Goal: Navigation & Orientation: Find specific page/section

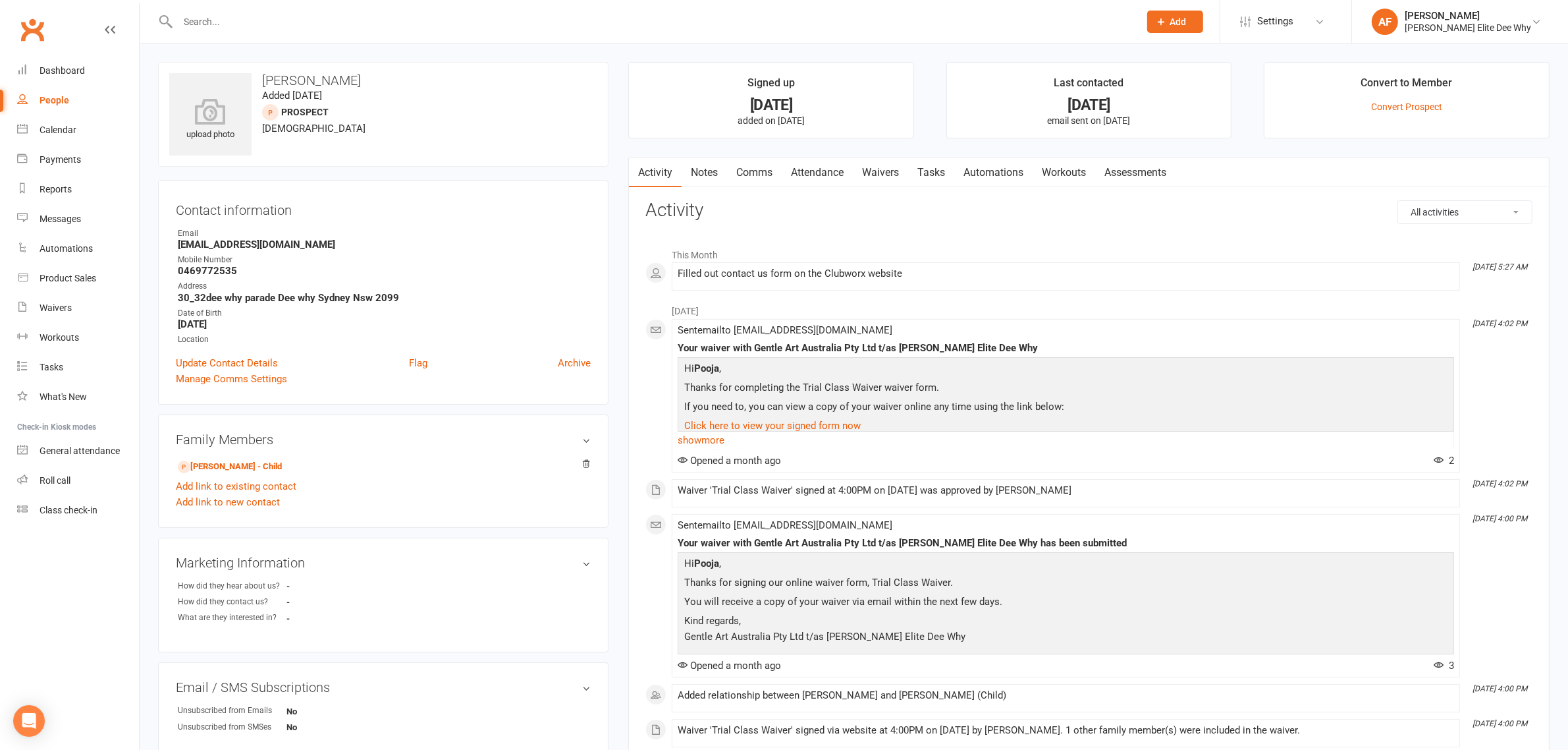
click at [48, 99] on div "People" at bounding box center [54, 100] width 30 height 10
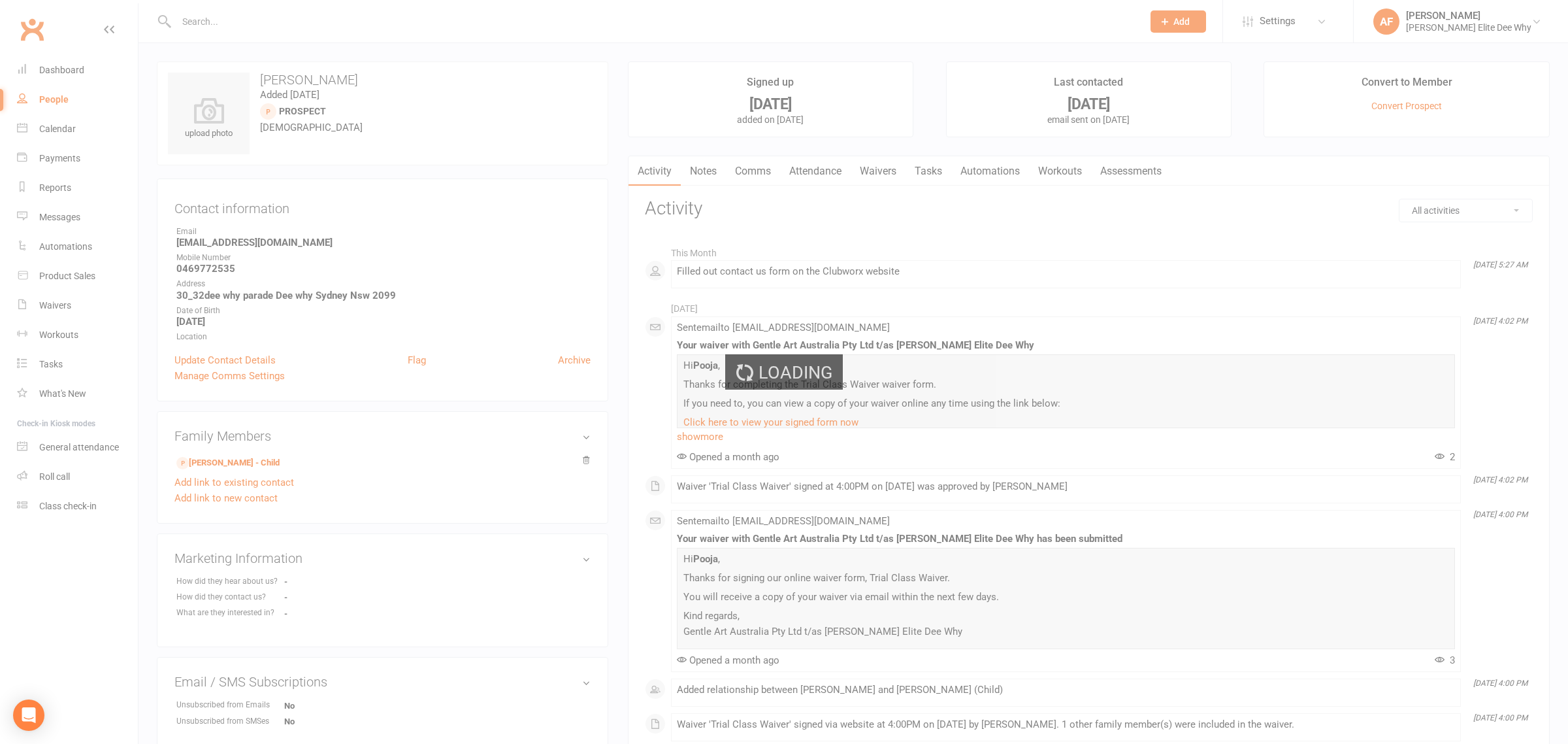
select select "50"
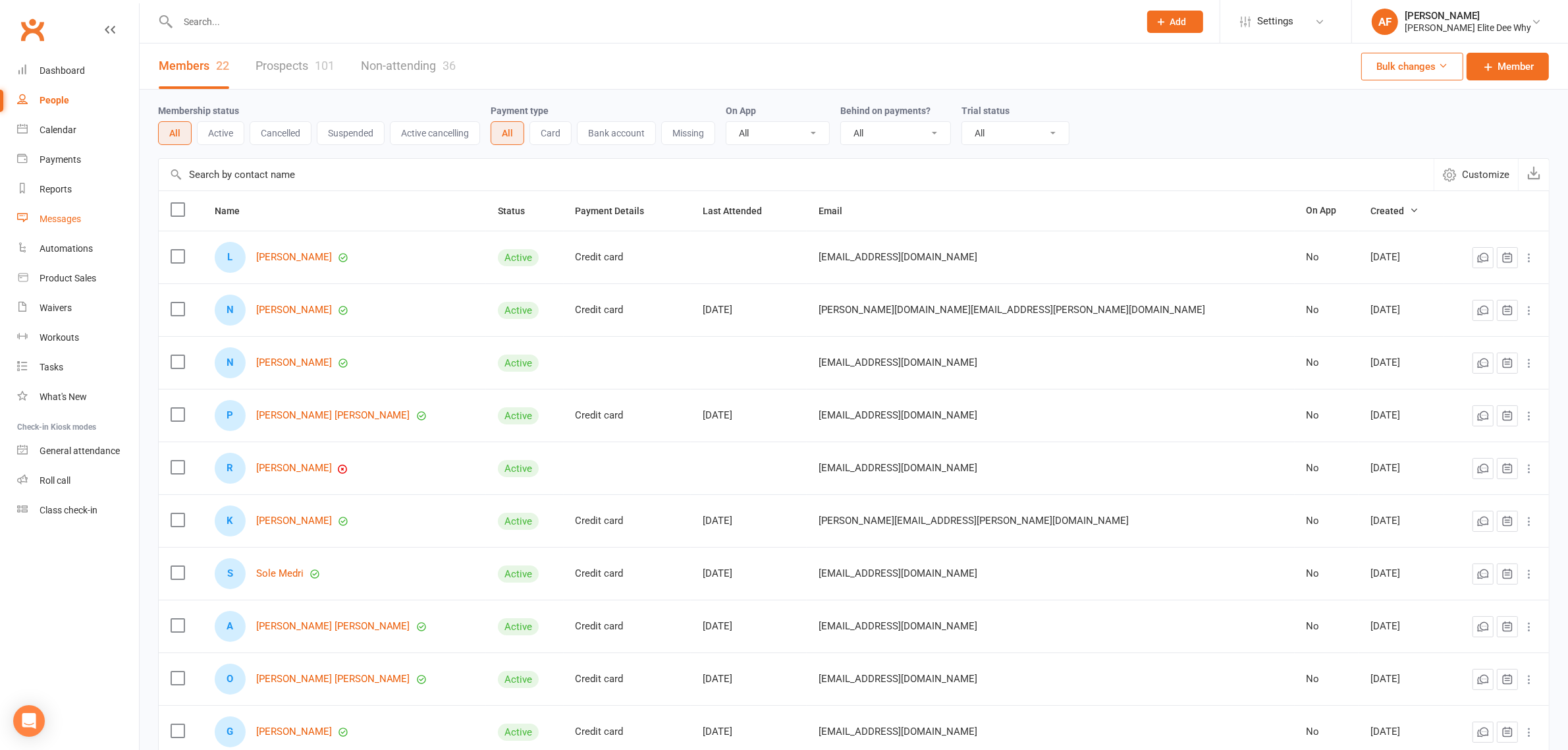
click at [48, 215] on div "Messages" at bounding box center [60, 218] width 41 height 10
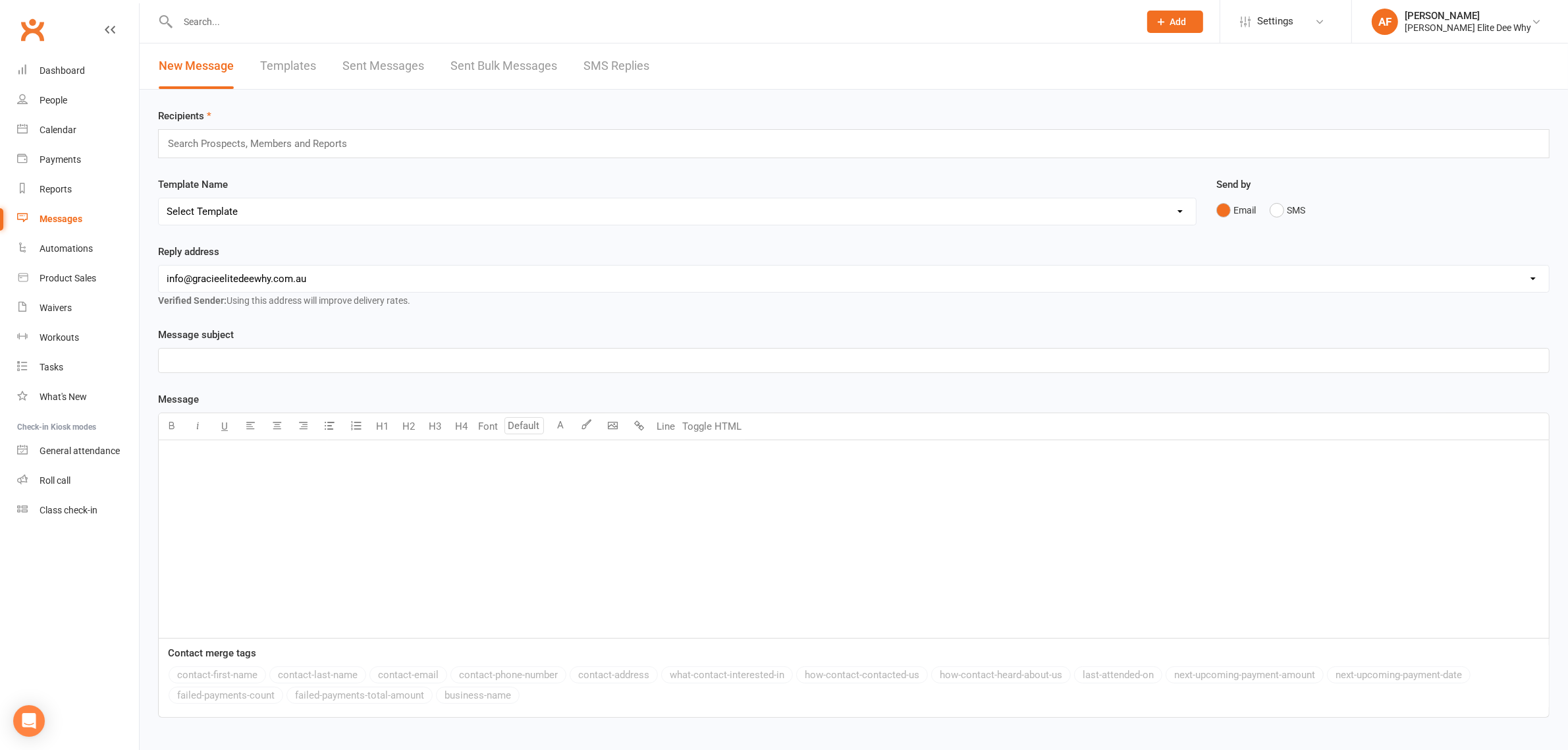
click at [52, 218] on div "Messages" at bounding box center [61, 218] width 43 height 10
click at [69, 76] on link "Dashboard" at bounding box center [78, 70] width 122 height 30
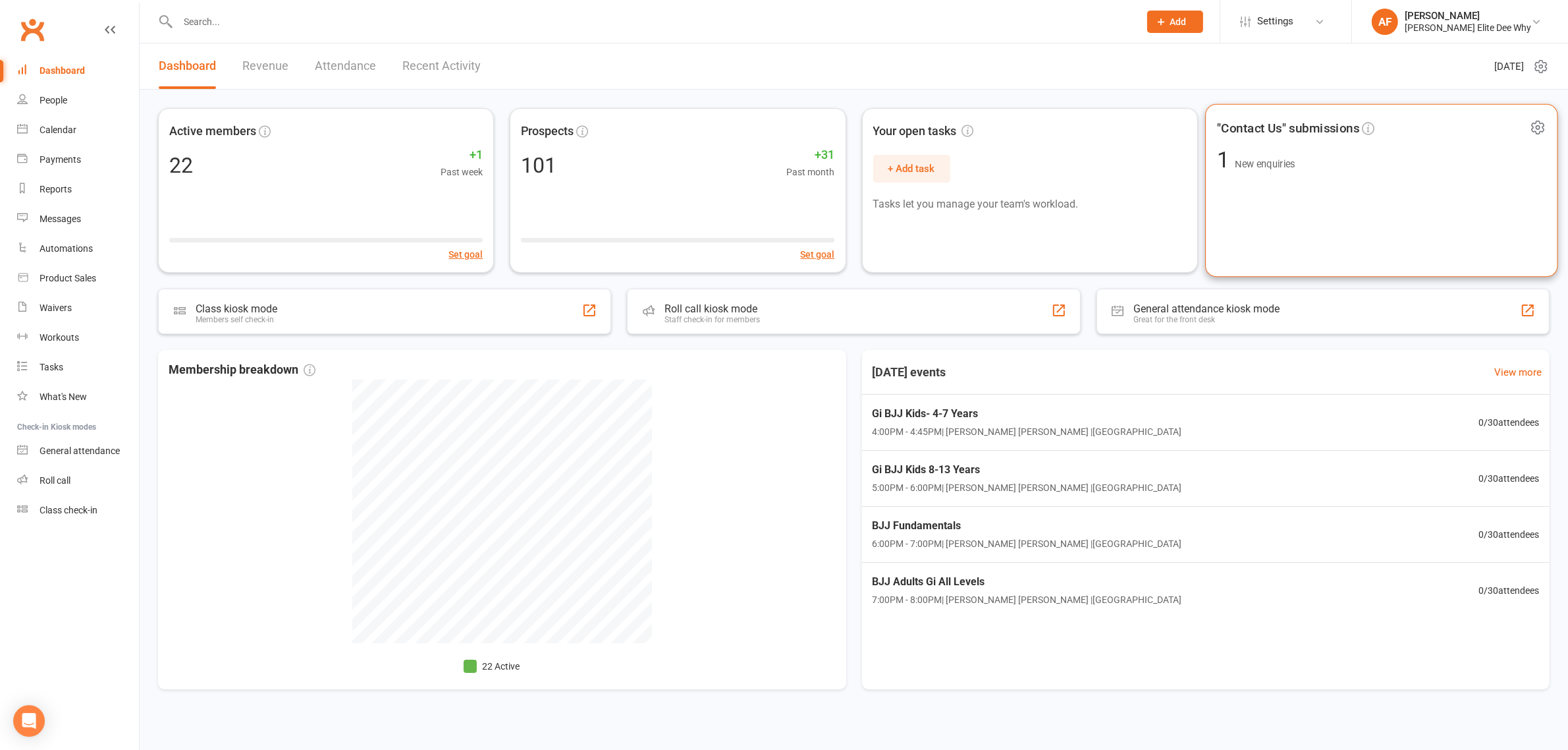
click at [1245, 141] on div ""Contact Us" submissions 1 New enquiries" at bounding box center [1381, 190] width 353 height 174
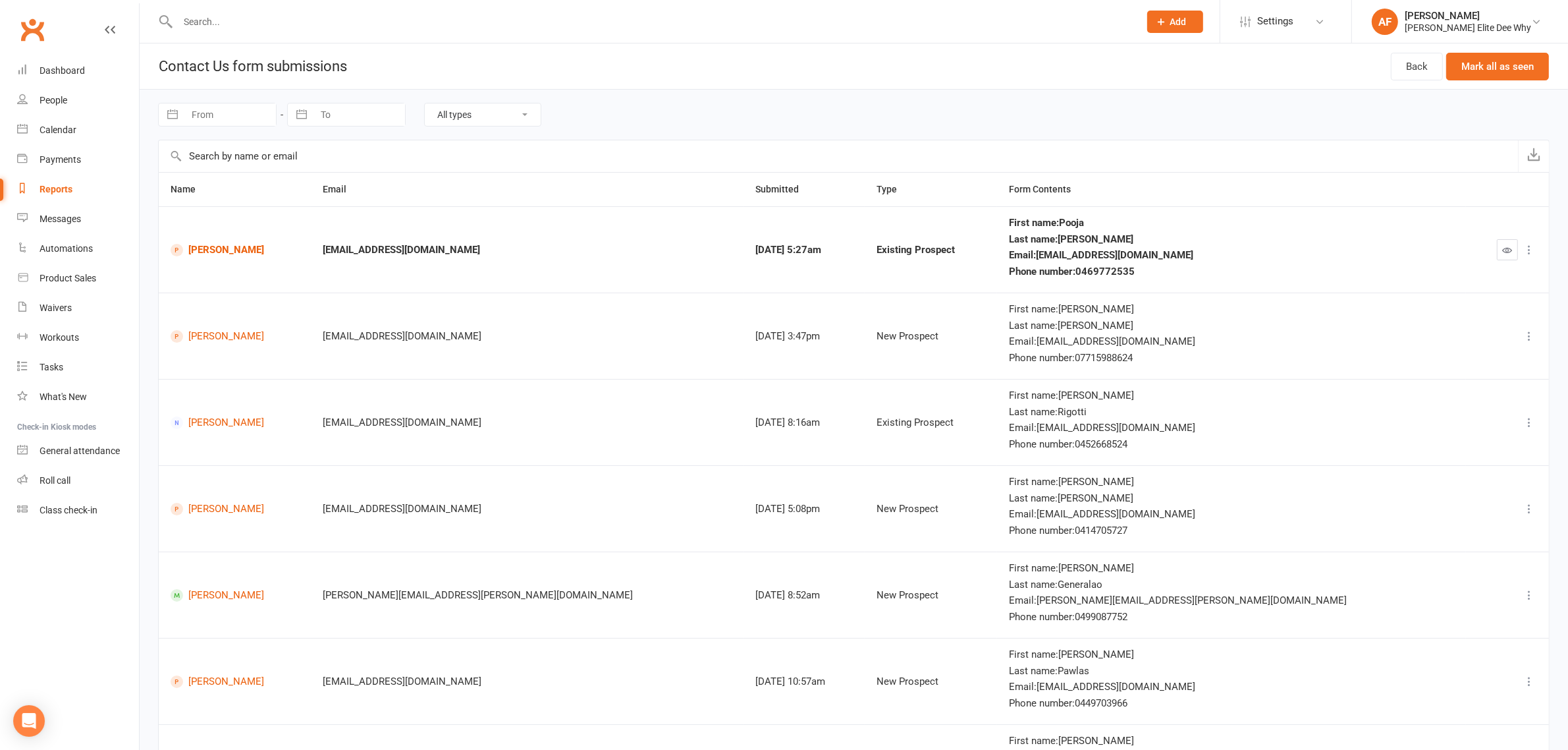
click at [1207, 261] on div "Email : [EMAIL_ADDRESS][DOMAIN_NAME]" at bounding box center [1231, 255] width 445 height 11
click at [945, 245] on div "Existing Prospect" at bounding box center [931, 250] width 108 height 11
click at [217, 249] on link "[PERSON_NAME]" at bounding box center [235, 250] width 129 height 13
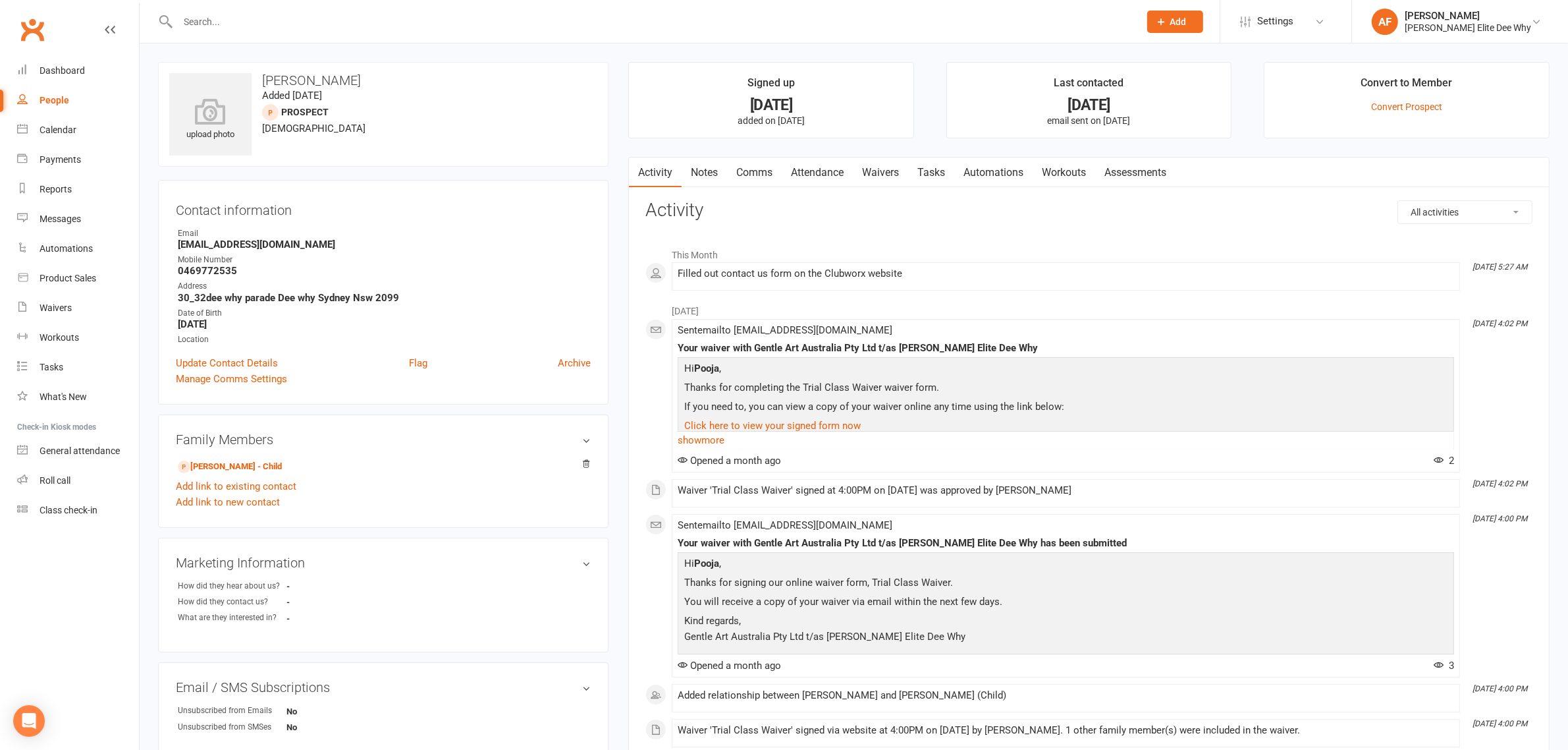
click at [53, 107] on link "People" at bounding box center [78, 100] width 122 height 30
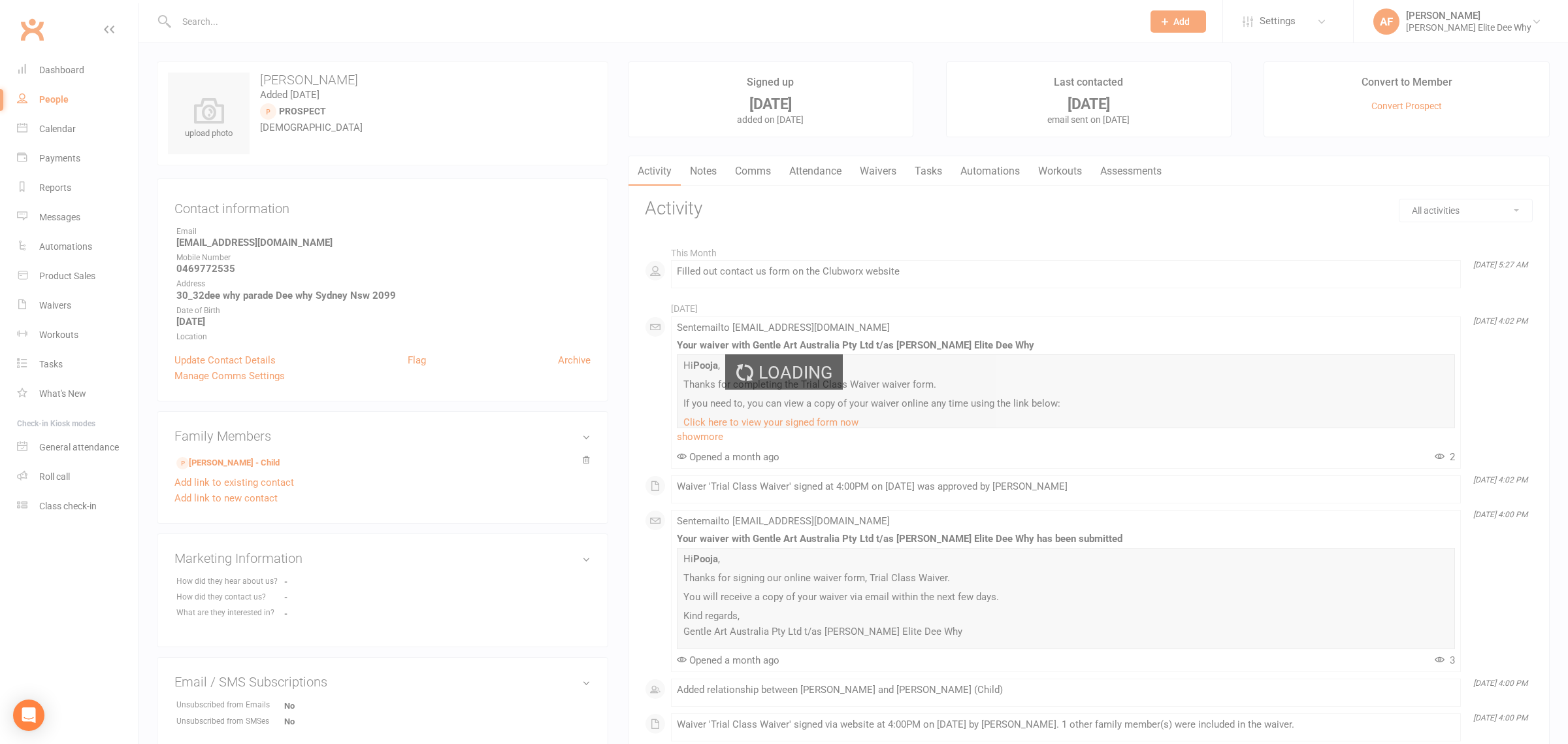
select select "50"
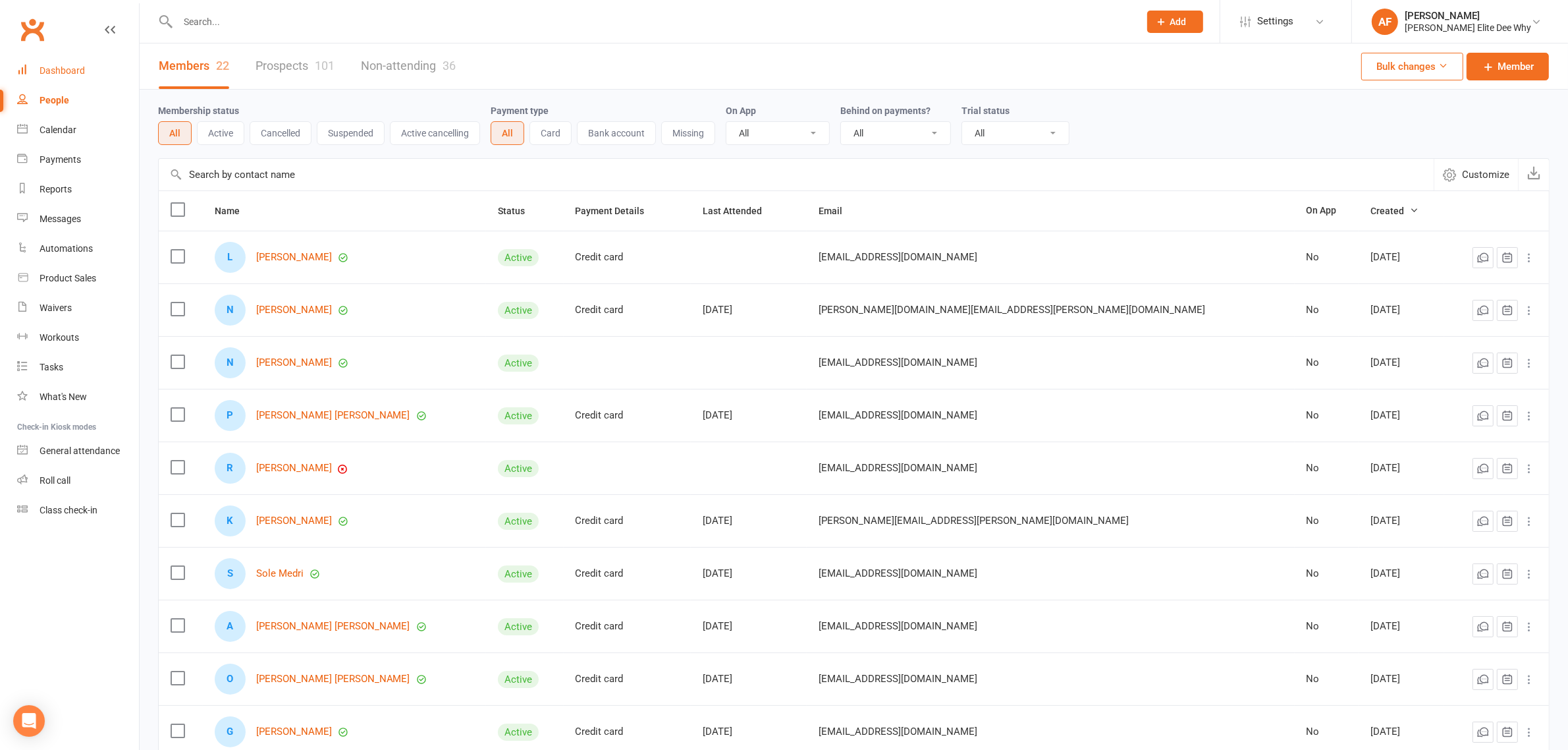
click at [53, 73] on div "Dashboard" at bounding box center [63, 70] width 46 height 10
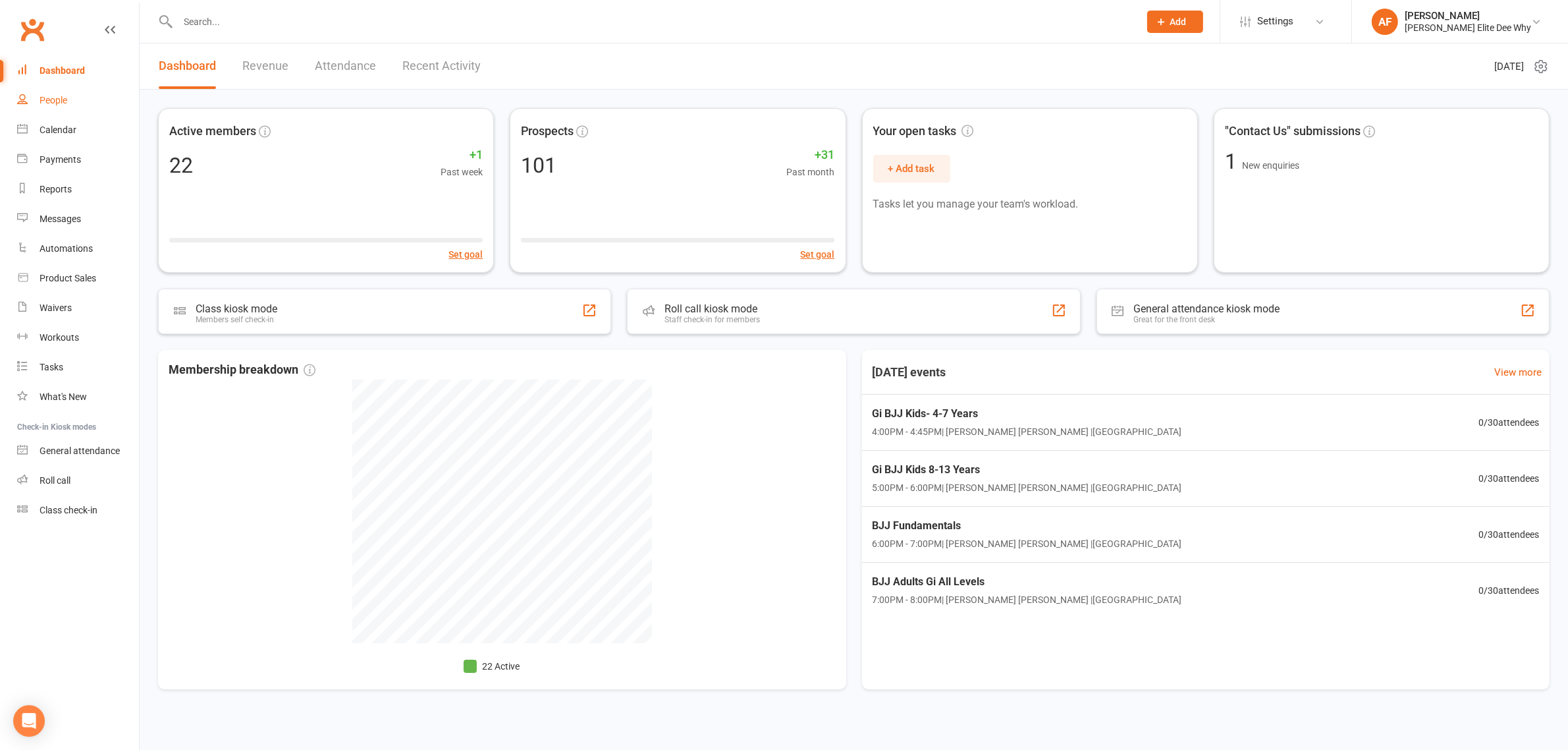
click at [52, 97] on div "People" at bounding box center [53, 100] width 28 height 10
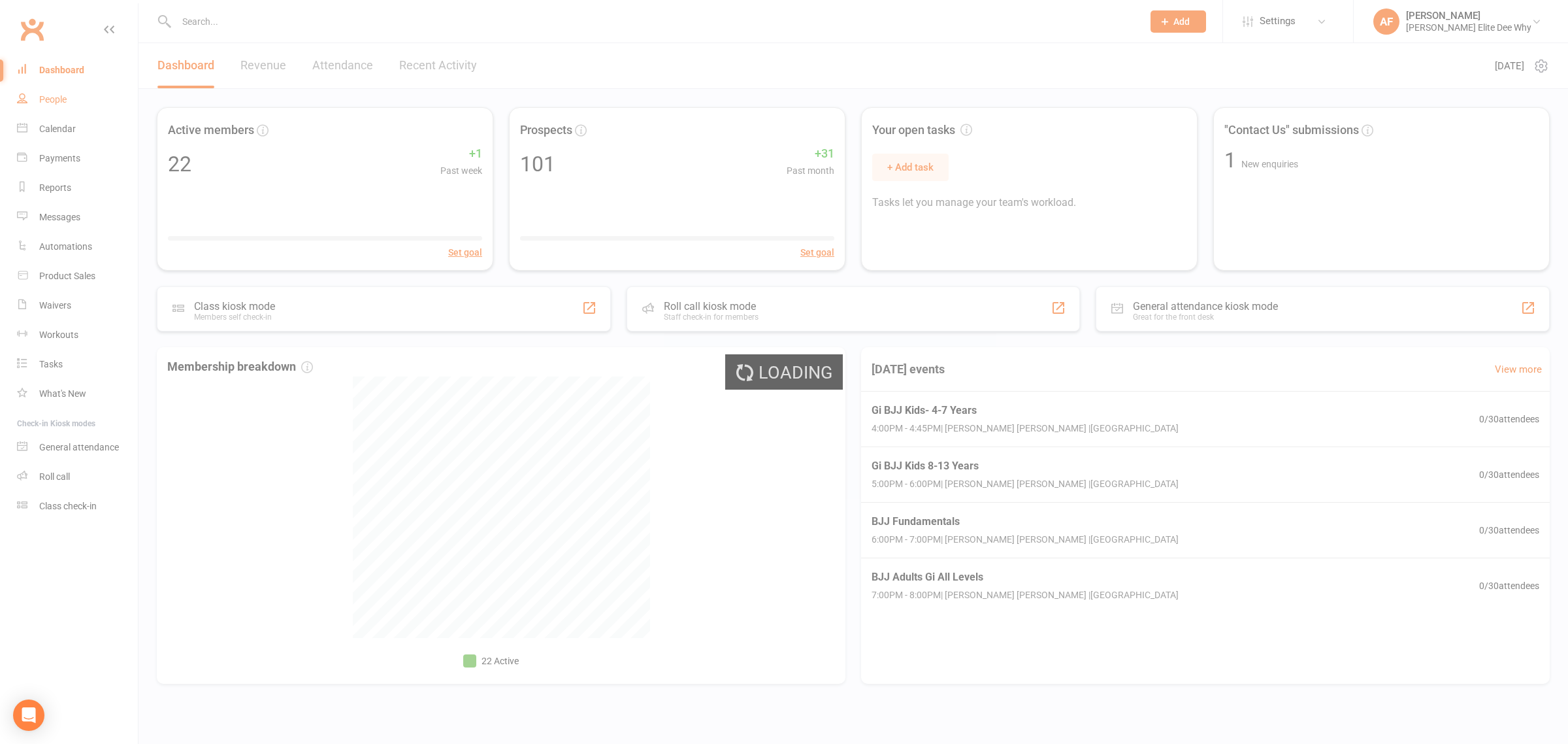
select select "50"
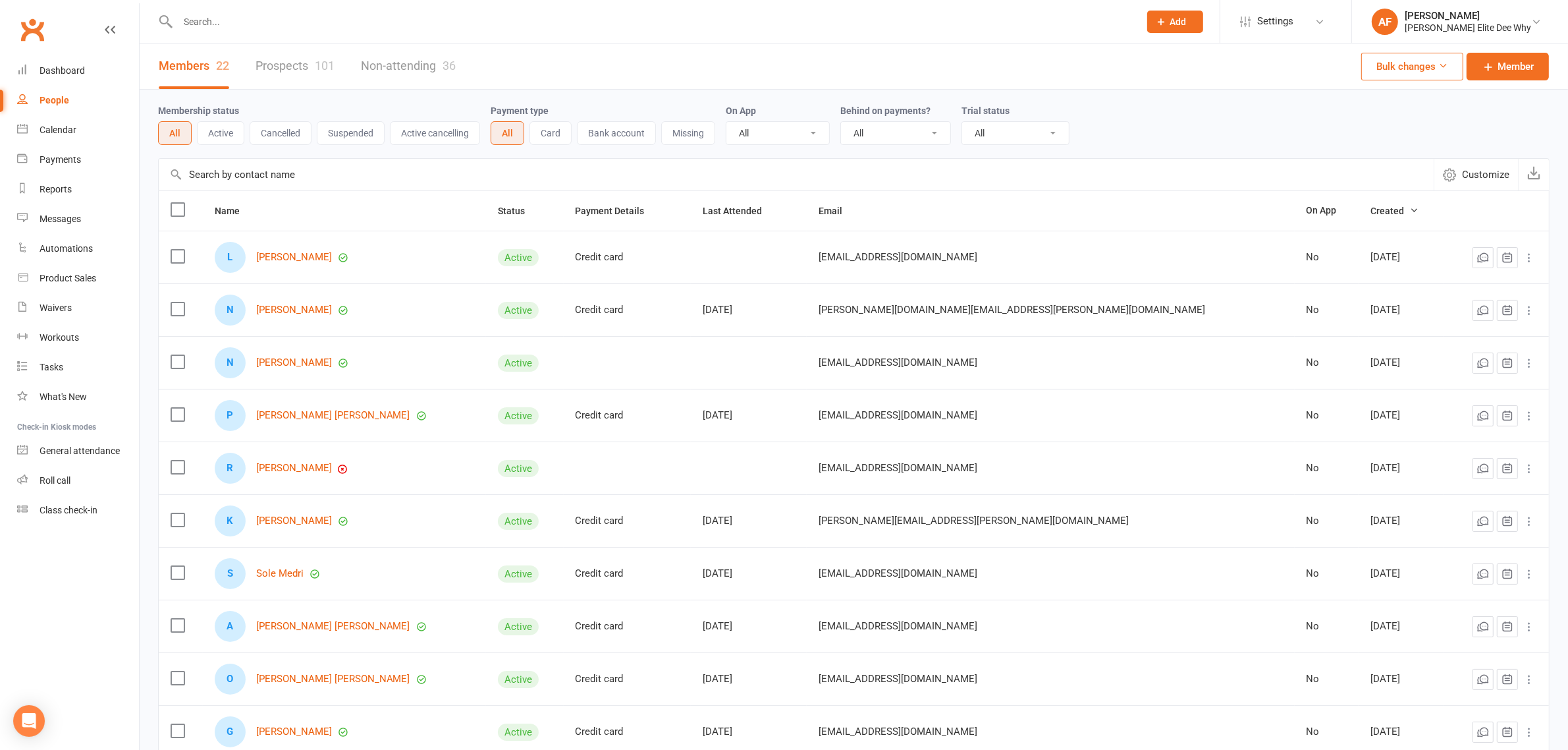
click at [402, 68] on link "Non-attending 36" at bounding box center [408, 66] width 95 height 46
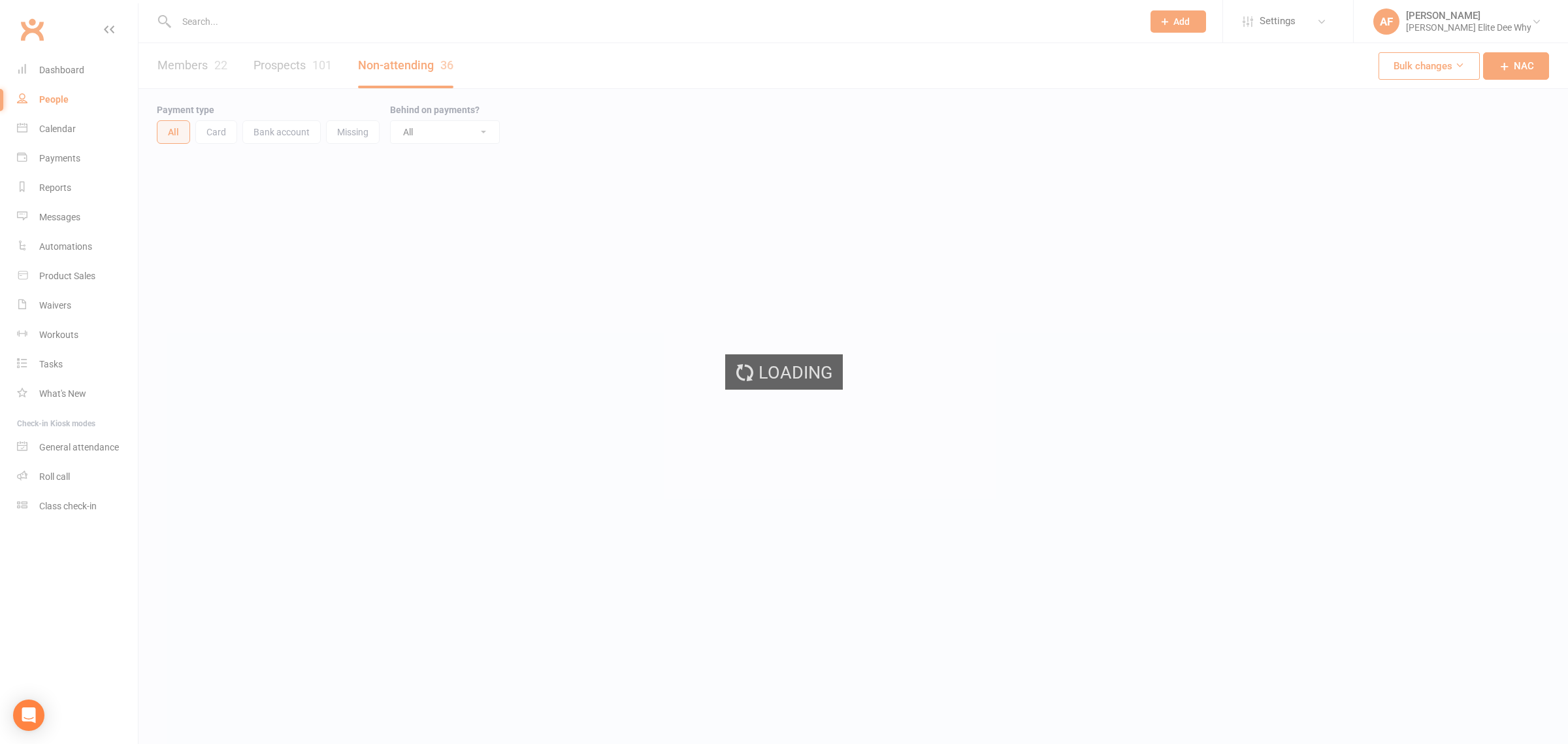
select select "50"
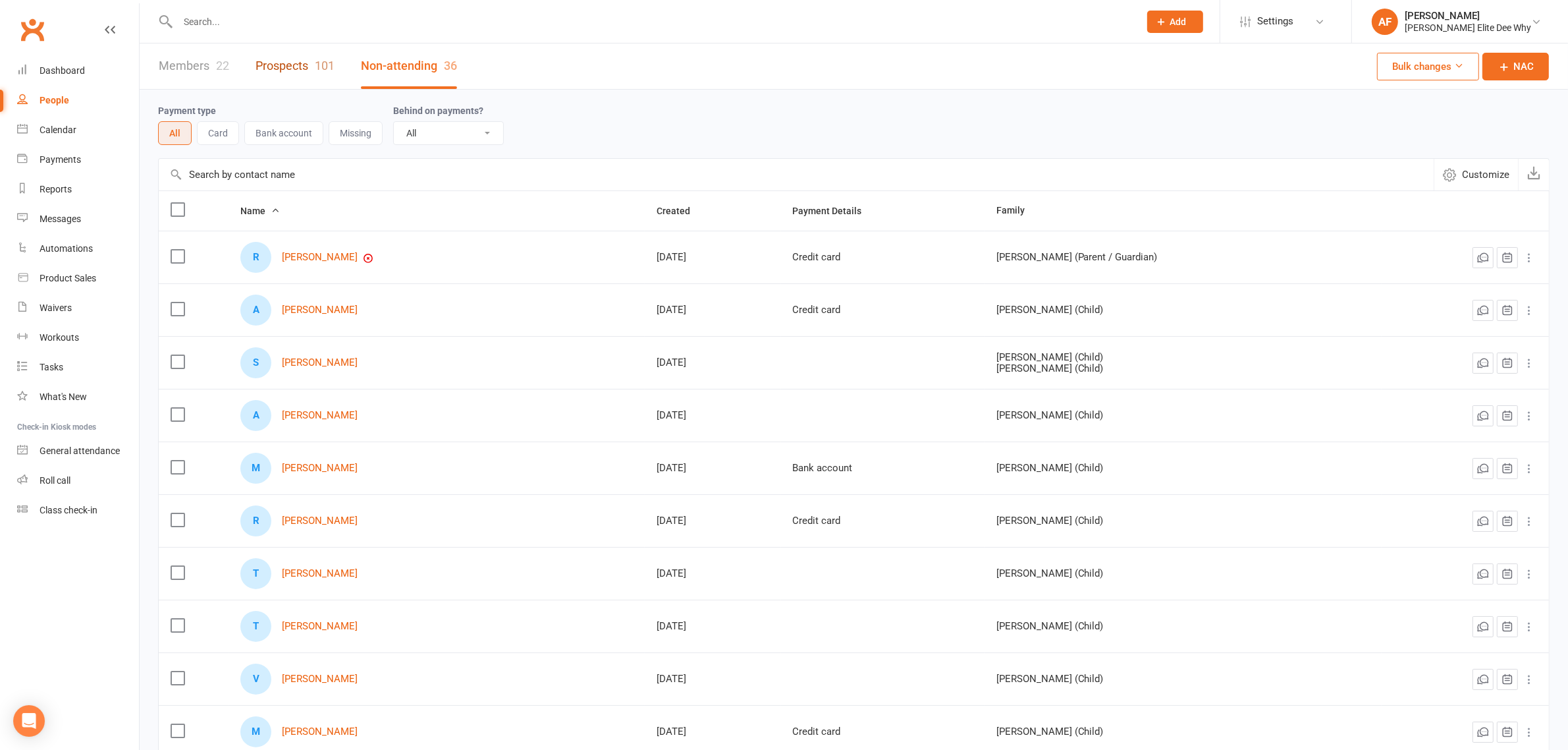
click at [290, 63] on link "Prospects 101" at bounding box center [294, 66] width 79 height 46
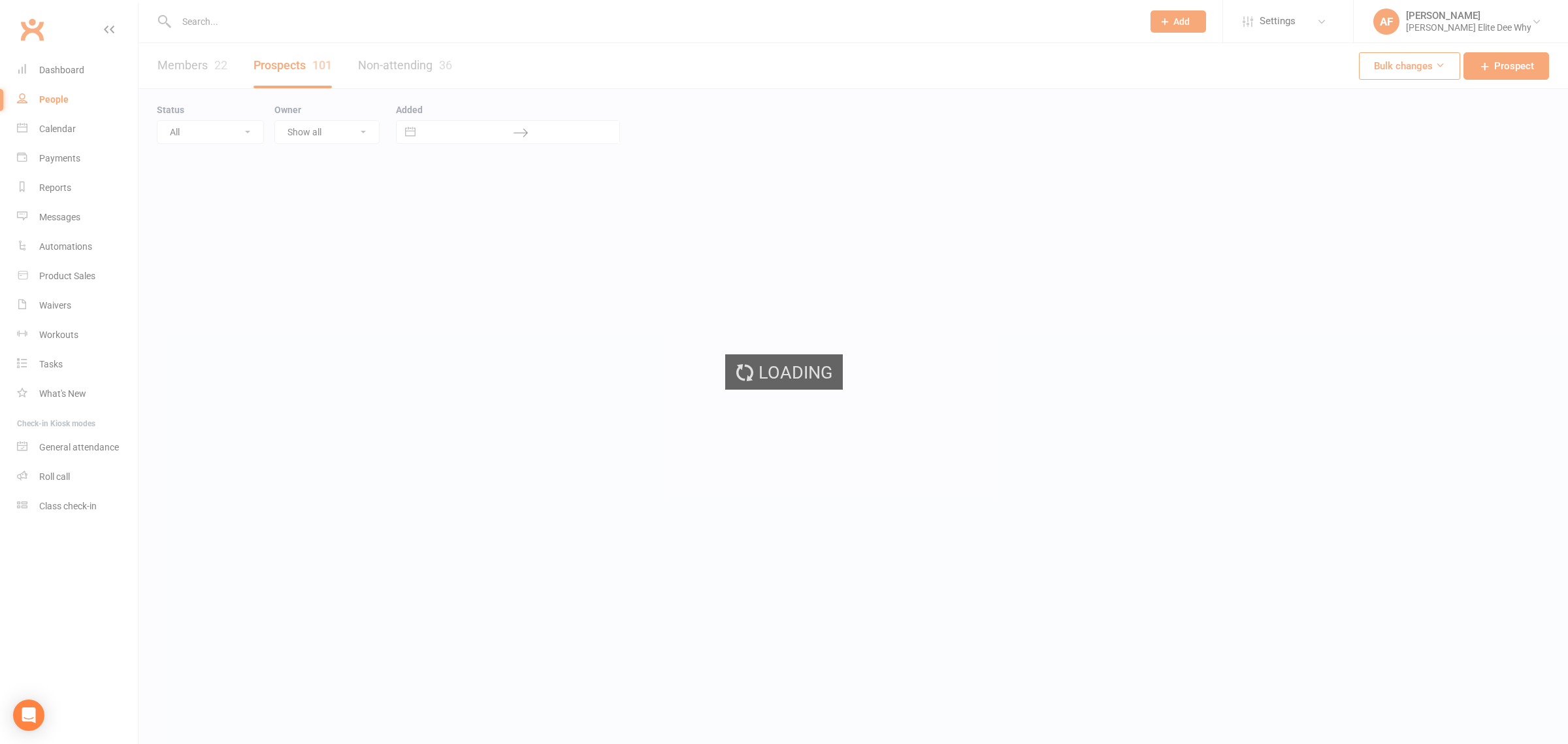
select select "50"
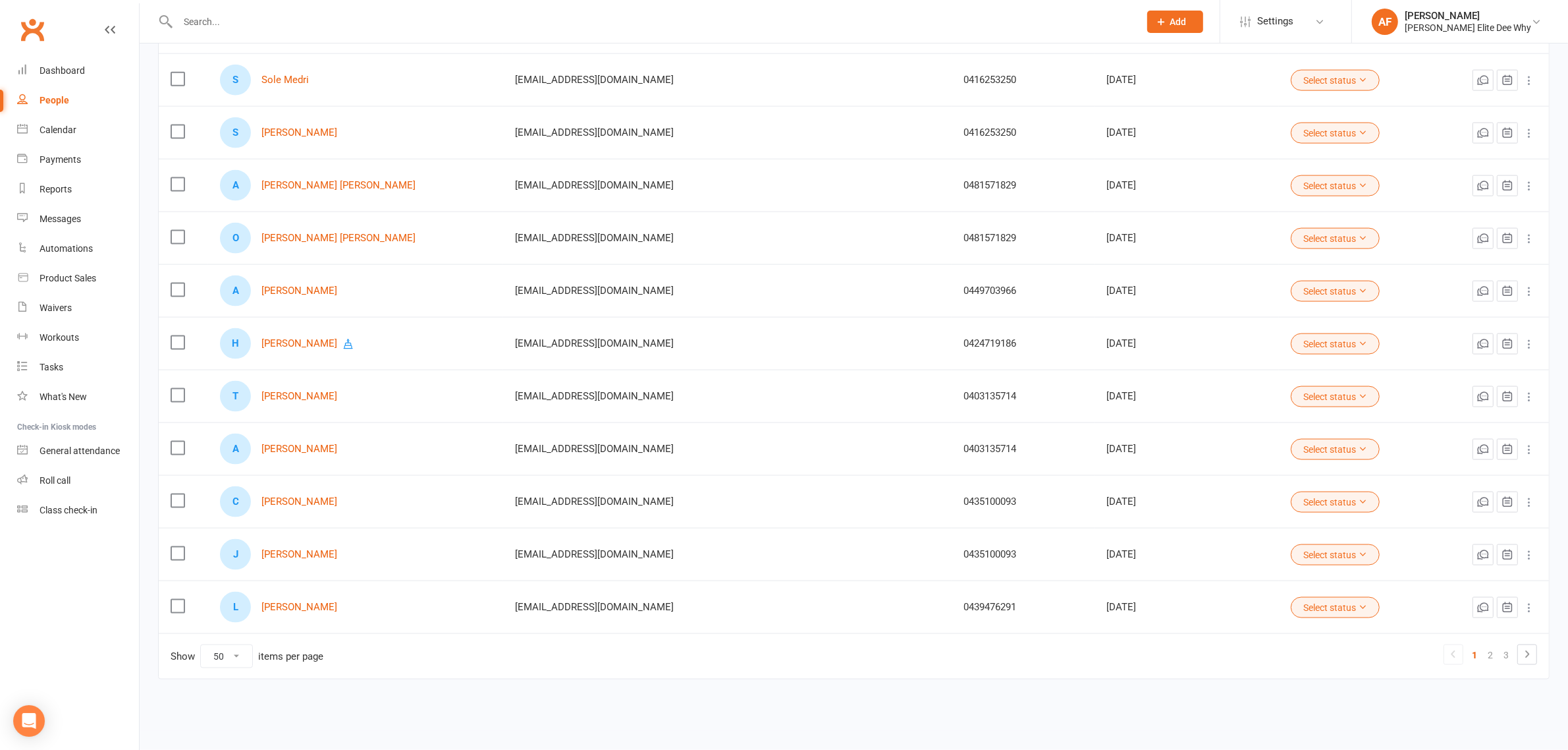
scroll to position [2241, 0]
click at [317, 338] on link "[PERSON_NAME]" at bounding box center [299, 343] width 75 height 11
